Goal: Information Seeking & Learning: Learn about a topic

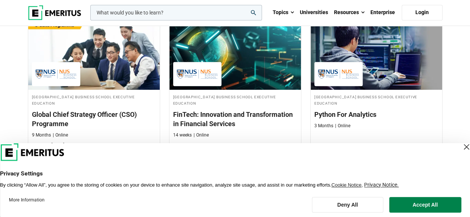
scroll to position [223, 0]
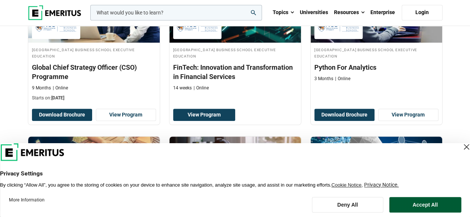
click at [420, 207] on button "Accept All" at bounding box center [425, 205] width 72 height 16
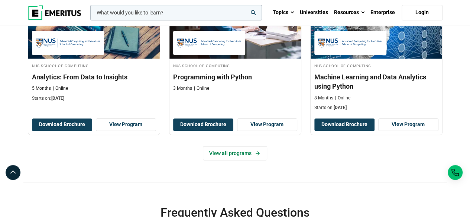
scroll to position [408, 0]
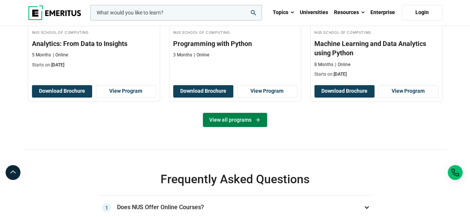
click at [252, 120] on link "View all programs" at bounding box center [235, 120] width 64 height 14
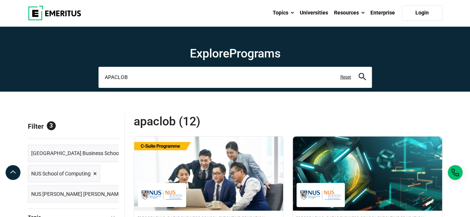
click at [187, 79] on input "APACLOB" at bounding box center [234, 77] width 273 height 21
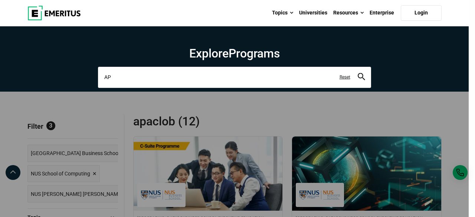
type input "A"
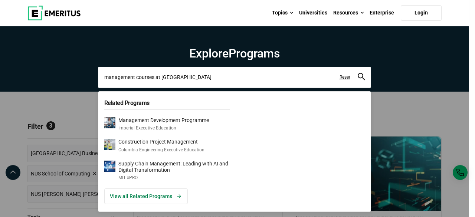
type input "management courses at NUS"
click at [358, 73] on button "search" at bounding box center [361, 77] width 7 height 9
click at [186, 77] on input "management courses at NUS" at bounding box center [234, 77] width 273 height 21
click at [98, 88] on div "management courses at NUS Related Programs Management Development Programme Imp…" at bounding box center [234, 77] width 273 height 21
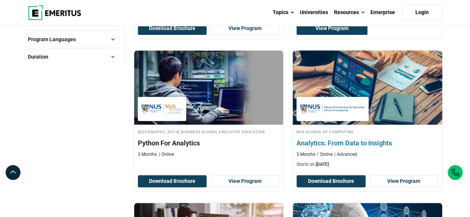
scroll to position [260, 0]
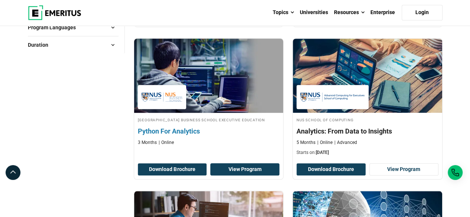
click at [229, 170] on link "View Program" at bounding box center [244, 169] width 69 height 13
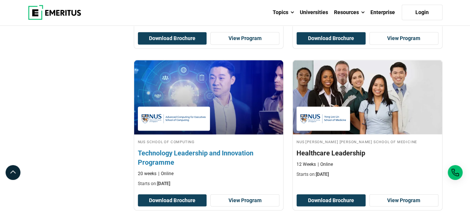
scroll to position [594, 0]
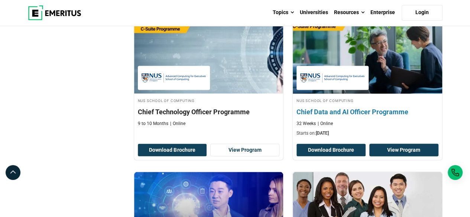
click at [385, 153] on link "View Program" at bounding box center [403, 150] width 69 height 13
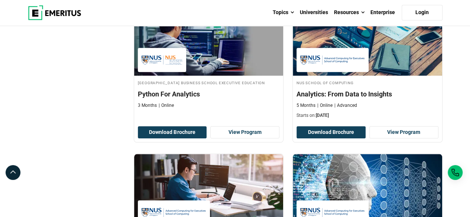
scroll to position [260, 0]
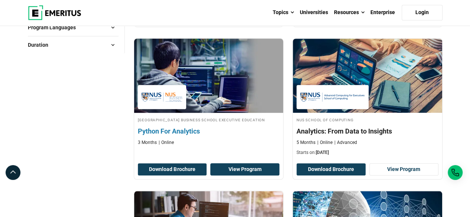
click at [246, 174] on link "View Program" at bounding box center [244, 169] width 69 height 13
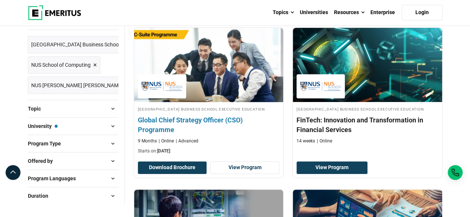
scroll to position [74, 0]
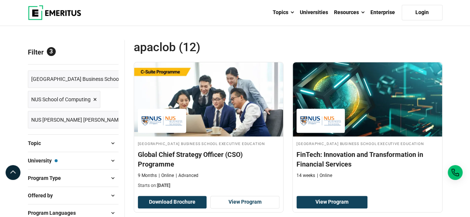
click at [79, 80] on span "[GEOGRAPHIC_DATA] Business School Executive Education" at bounding box center [99, 79] width 136 height 8
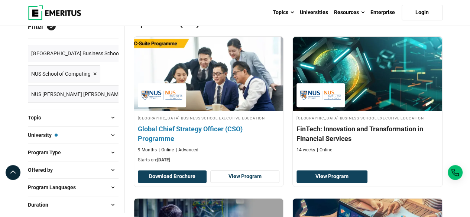
scroll to position [111, 0]
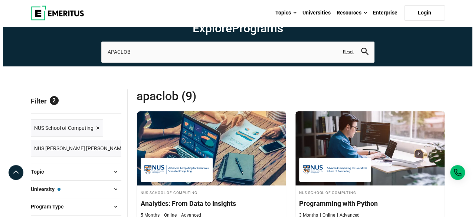
scroll to position [37, 0]
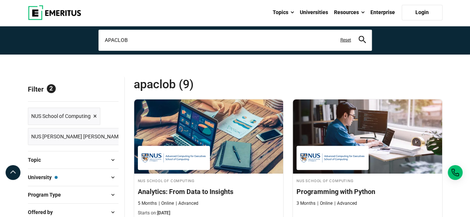
click at [140, 44] on input "APACLOB" at bounding box center [234, 40] width 273 height 21
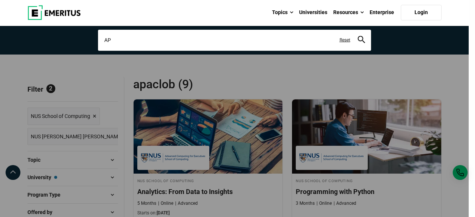
type input "A"
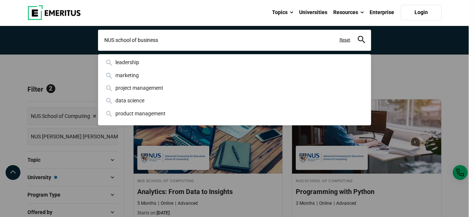
type input "NUS school of business"
click at [358, 36] on button "search" at bounding box center [361, 40] width 7 height 9
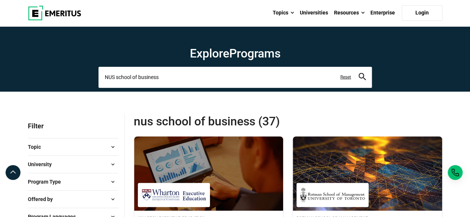
click at [115, 76] on input "NUS school of business" at bounding box center [234, 77] width 273 height 21
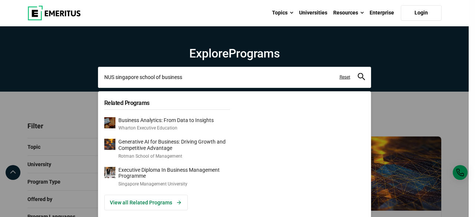
type input "NUS singapore school of business"
click at [358, 73] on button "search" at bounding box center [361, 77] width 7 height 9
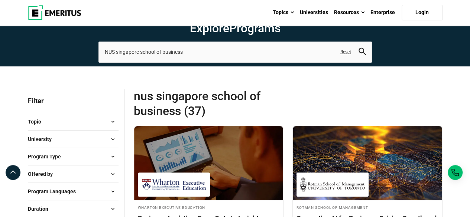
scroll to position [37, 0]
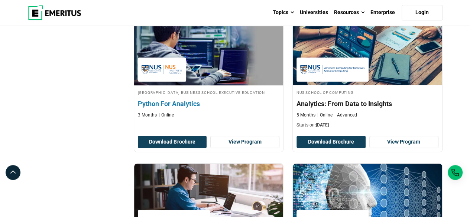
scroll to position [297, 0]
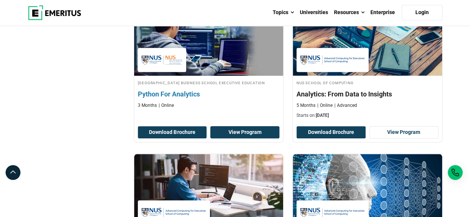
click at [260, 138] on link "View Program" at bounding box center [244, 132] width 69 height 13
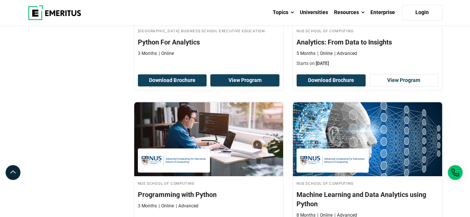
scroll to position [334, 0]
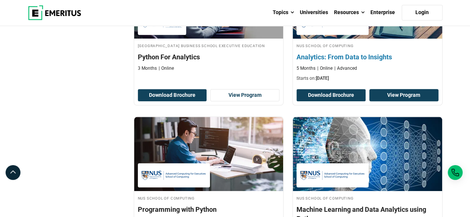
click at [396, 97] on link "View Program" at bounding box center [403, 95] width 69 height 13
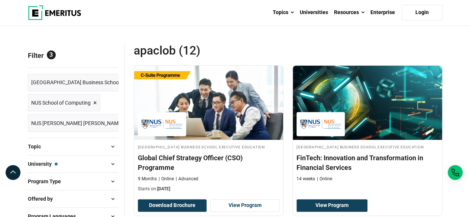
scroll to position [148, 0]
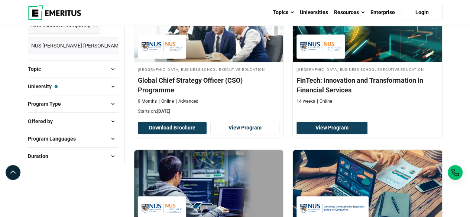
click at [108, 65] on span at bounding box center [112, 68] width 11 height 11
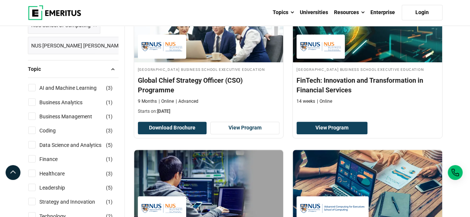
click at [34, 114] on input "Business Management ( 1 )" at bounding box center [31, 115] width 7 height 7
checkbox input "true"
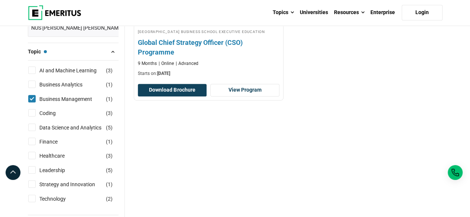
scroll to position [186, 0]
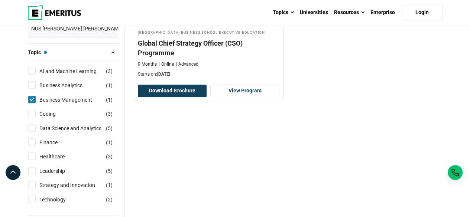
click at [33, 84] on input "Business Analytics ( 1 )" at bounding box center [31, 84] width 7 height 7
checkbox input "true"
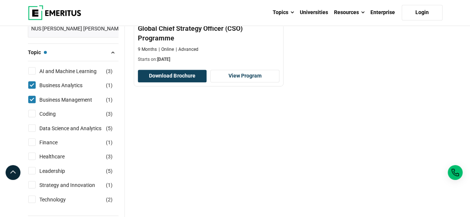
click at [31, 96] on input "Business Management ( 1 )" at bounding box center [31, 99] width 7 height 7
checkbox input "false"
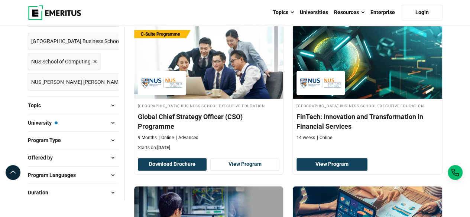
scroll to position [148, 0]
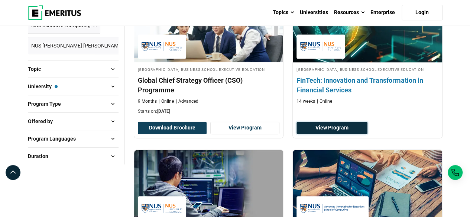
click at [343, 130] on link "View Program" at bounding box center [331, 128] width 71 height 13
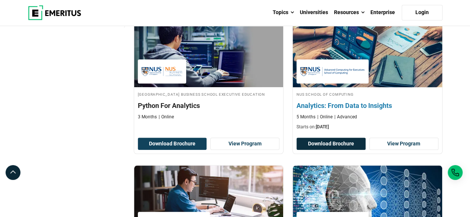
scroll to position [297, 0]
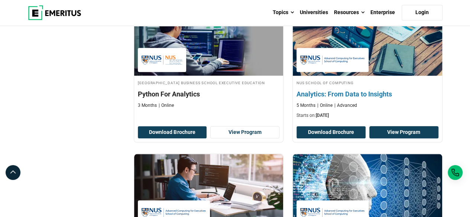
click at [393, 138] on link "View Program" at bounding box center [403, 132] width 69 height 13
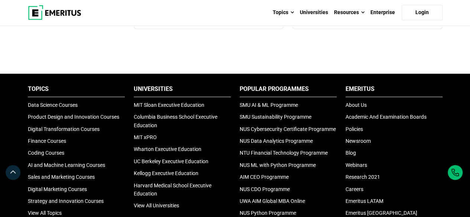
scroll to position [817, 0]
